Goal: Contribute content: Add original content to the website for others to see

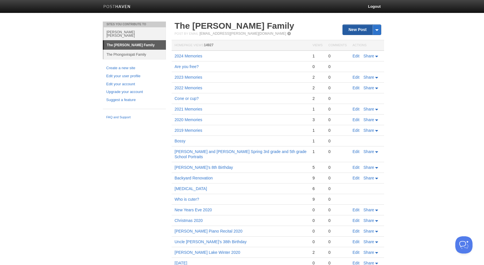
click at [366, 32] on link "New Post" at bounding box center [362, 30] width 38 height 10
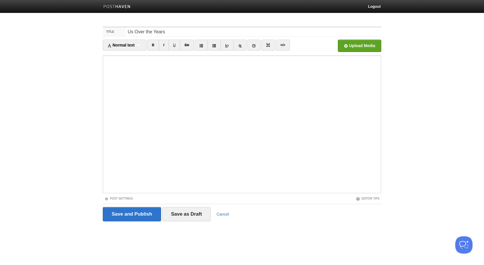
type input "Us Over the Years"
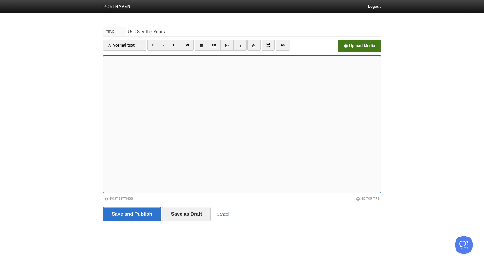
click at [368, 43] on input "file" at bounding box center [186, 47] width 435 height 29
click at [365, 42] on input "file" at bounding box center [186, 47] width 435 height 29
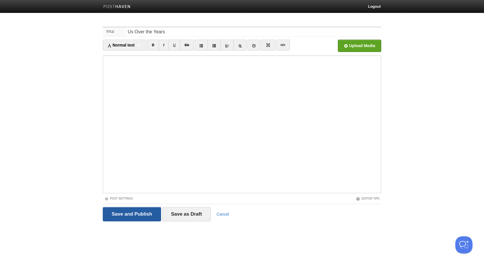
click at [136, 214] on input "Save and Publish" at bounding box center [132, 214] width 58 height 14
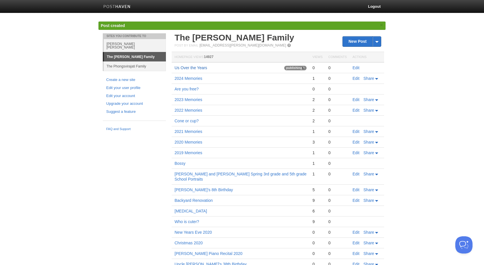
click at [198, 67] on link "Us Over the Years" at bounding box center [191, 67] width 33 height 5
